Goal: Complete application form: Complete application form

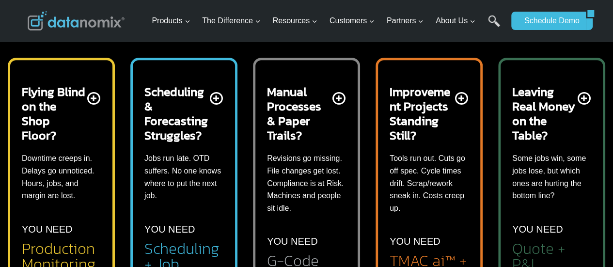
scroll to position [382, 0]
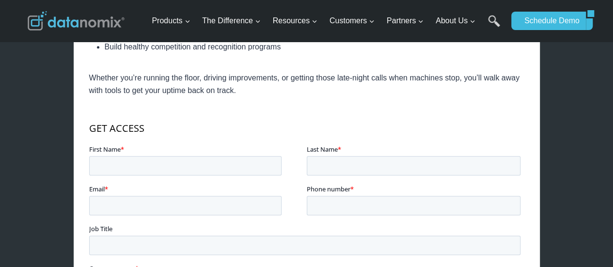
scroll to position [488, 0]
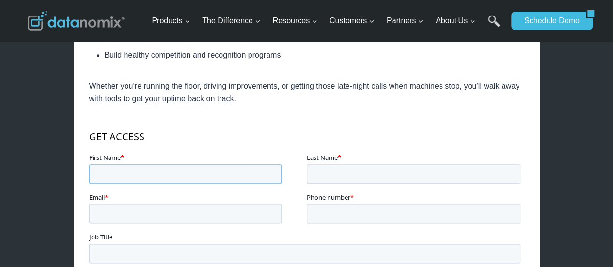
click at [148, 175] on input "First Name *" at bounding box center [185, 173] width 192 height 19
type input "Usman"
click at [334, 174] on input "Last Name *" at bounding box center [413, 173] width 214 height 19
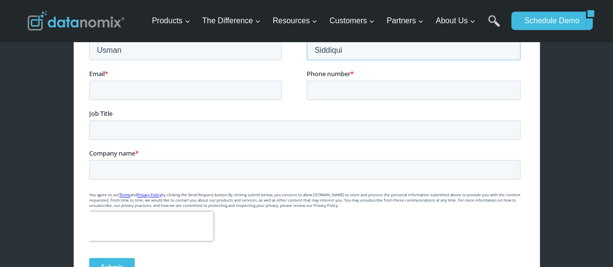
type input "Siddiqui"
click at [147, 89] on input "Email *" at bounding box center [185, 90] width 192 height 19
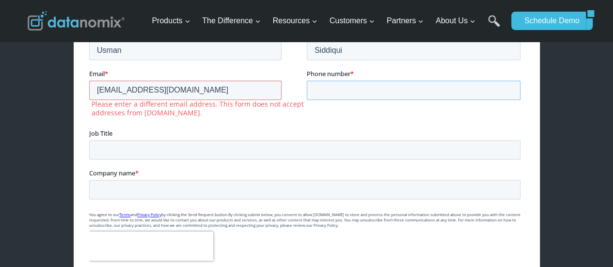
click at [313, 94] on input "Phone number *" at bounding box center [413, 90] width 214 height 19
click at [147, 89] on input "[EMAIL_ADDRESS][DOMAIN_NAME]" at bounding box center [185, 90] width 192 height 19
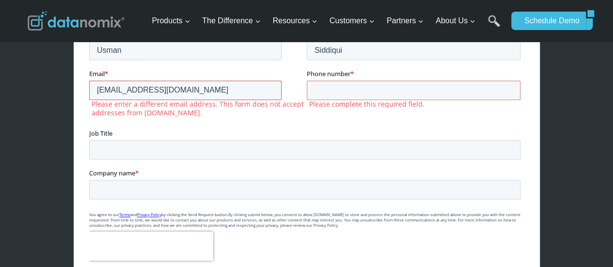
click at [118, 88] on input "[EMAIL_ADDRESS][DOMAIN_NAME]" at bounding box center [185, 90] width 192 height 19
click at [200, 95] on input "[EMAIL_ADDRESS][DOMAIN_NAME]" at bounding box center [185, 90] width 192 height 19
drag, startPoint x: 190, startPoint y: 95, endPoint x: 72, endPoint y: 87, distance: 119.0
click at [89, 87] on html "GET ACCESS First Name * [PERSON_NAME] Last Name * [PERSON_NAME] Email * [EMAIL_…" at bounding box center [306, 155] width 435 height 317
type input "[EMAIL_ADDRESS][DOMAIN_NAME]"
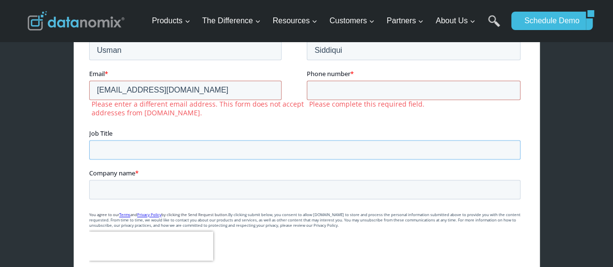
click at [173, 159] on input "Job Title" at bounding box center [304, 150] width 431 height 19
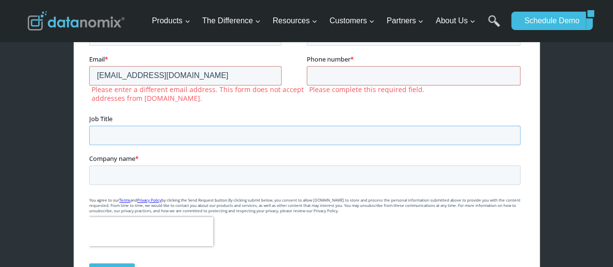
scroll to position [627, 0]
drag, startPoint x: 199, startPoint y: 67, endPoint x: 56, endPoint y: 46, distance: 144.5
click at [89, 46] on html "GET ACCESS First Name * [PERSON_NAME] Last Name * [PERSON_NAME] Email * [EMAIL_…" at bounding box center [306, 140] width 435 height 317
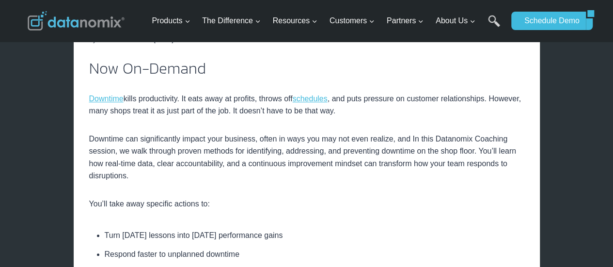
scroll to position [237, 0]
